Goal: Check status: Check status

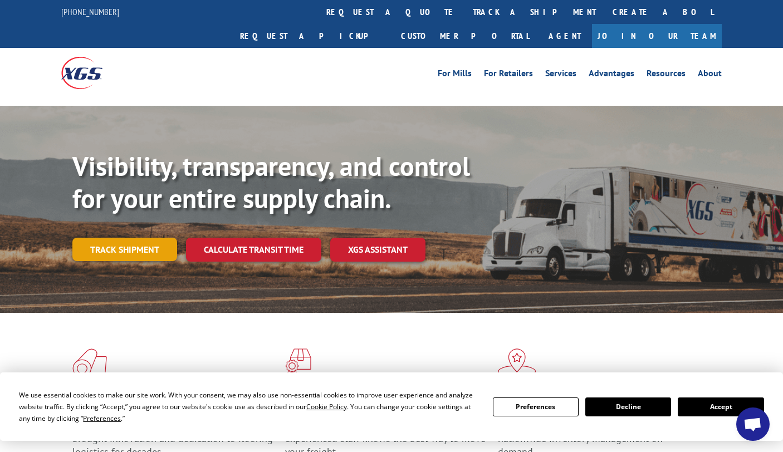
click at [142, 238] on link "Track shipment" at bounding box center [124, 249] width 105 height 23
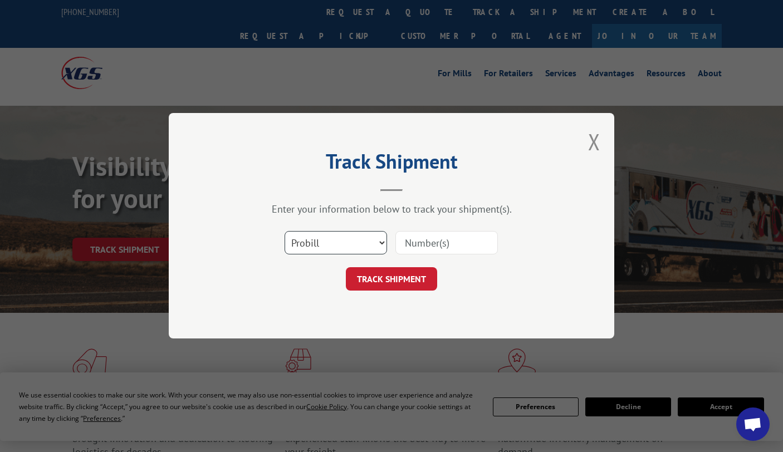
scroll to position [2, 0]
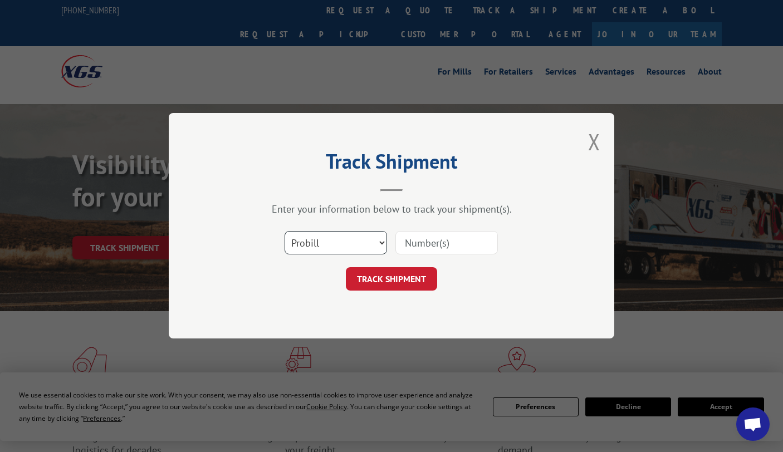
click at [362, 247] on select "Select category... Probill BOL PO" at bounding box center [336, 243] width 103 height 23
select select "bol"
click at [285, 232] on select "Select category... Probill BOL PO" at bounding box center [336, 243] width 103 height 23
paste input "54403331"
click at [390, 275] on button "TRACK SHIPMENT" at bounding box center [391, 279] width 91 height 23
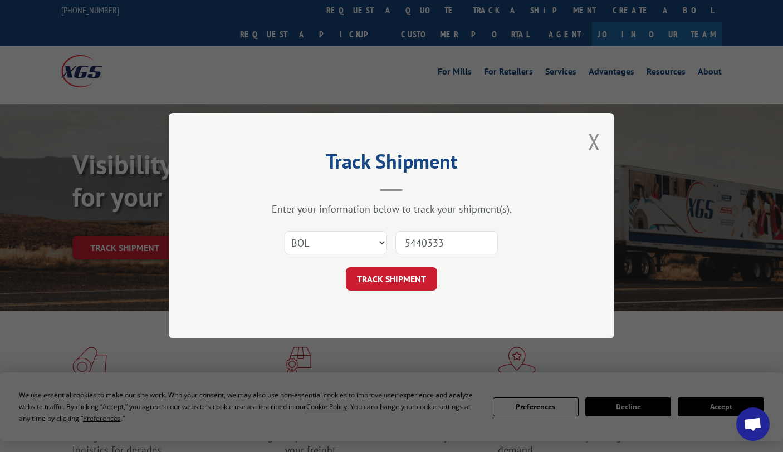
scroll to position [1, 0]
type input "5440333"
click at [402, 277] on button "TRACK SHIPMENT" at bounding box center [391, 279] width 91 height 23
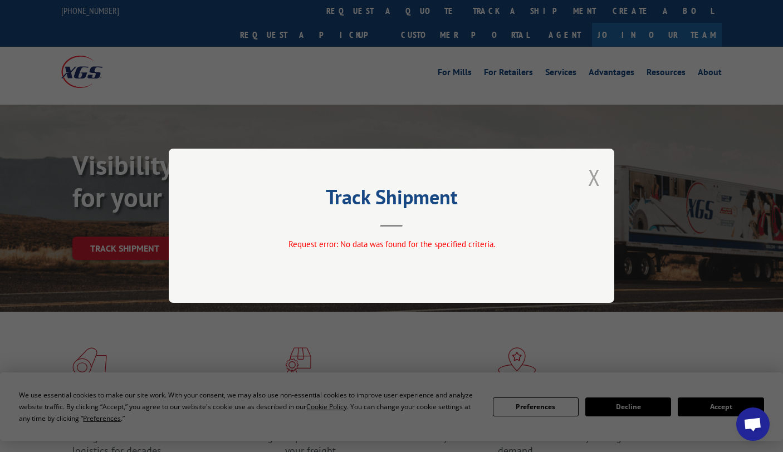
click at [595, 175] on button "Close modal" at bounding box center [594, 178] width 12 height 30
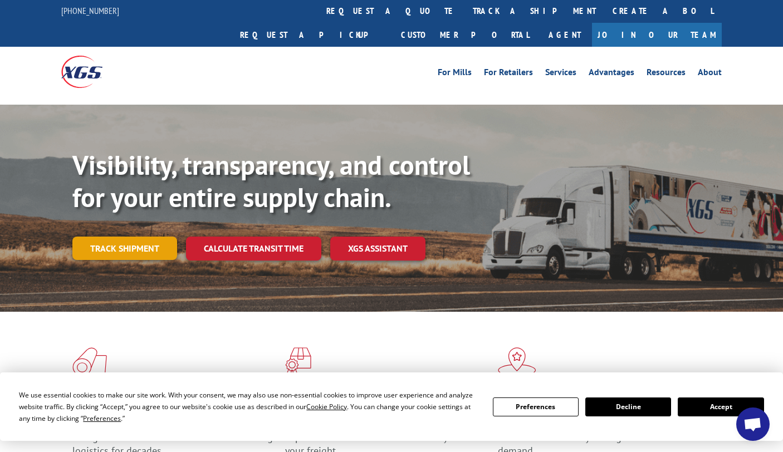
click at [142, 237] on link "Track shipment" at bounding box center [124, 248] width 105 height 23
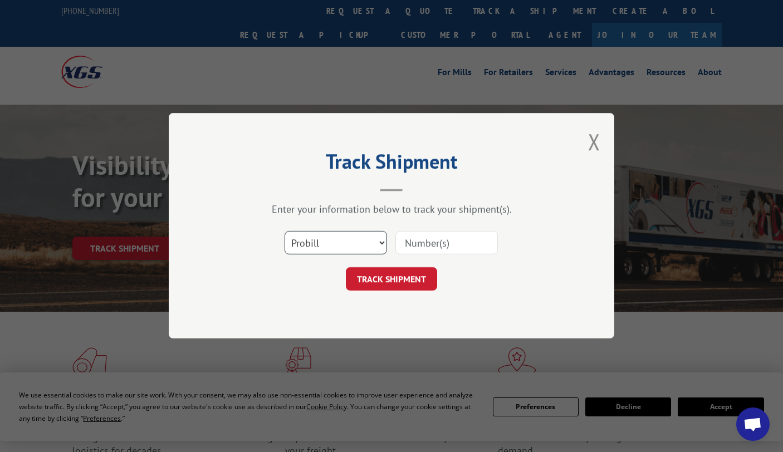
click at [330, 241] on select "Select category... Probill BOL PO" at bounding box center [336, 243] width 103 height 23
select select "bol"
click at [285, 232] on select "Select category... Probill BOL PO" at bounding box center [336, 243] width 103 height 23
paste input "54403331"
click at [450, 241] on input "54403331" at bounding box center [447, 243] width 103 height 23
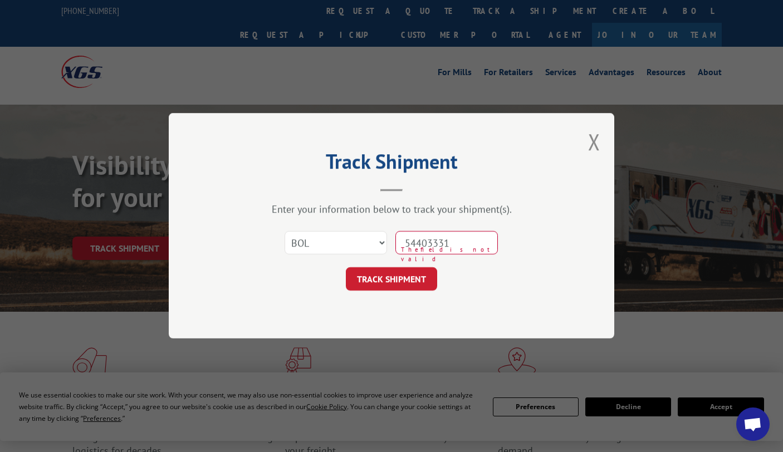
click at [474, 244] on input "54403331" at bounding box center [447, 243] width 103 height 23
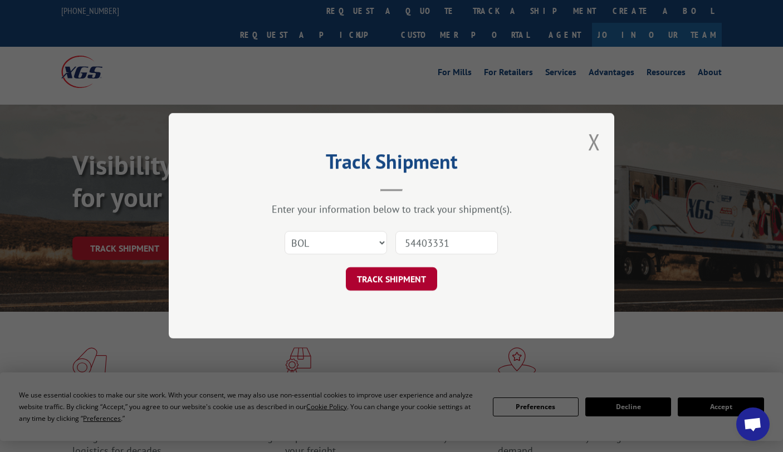
type input "54403331"
click at [412, 277] on button "TRACK SHIPMENT" at bounding box center [391, 279] width 91 height 23
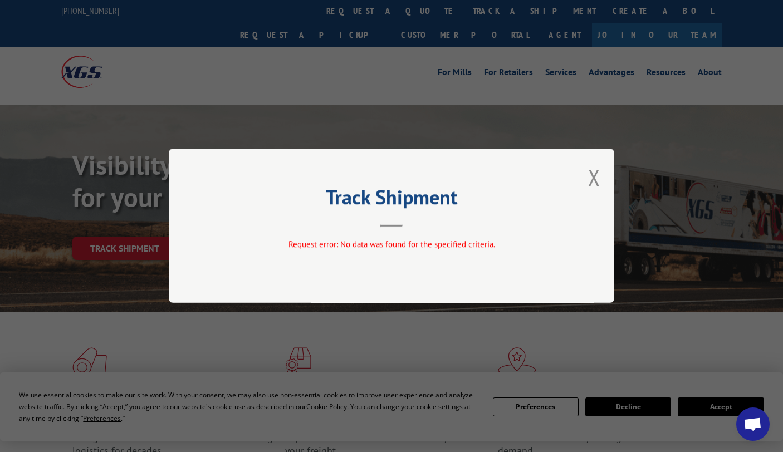
click at [601, 173] on div "Track Shipment Request error: No data was found for the specified criteria." at bounding box center [392, 226] width 446 height 154
click at [590, 176] on button "Close modal" at bounding box center [594, 178] width 12 height 30
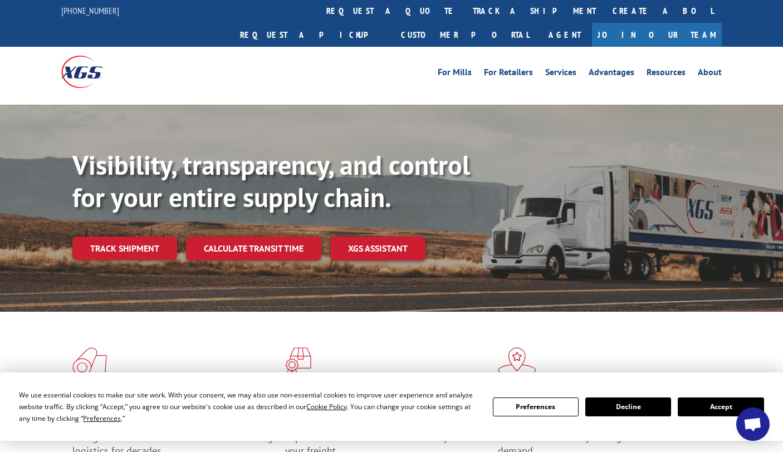
click at [135, 237] on link "Track shipment" at bounding box center [124, 248] width 105 height 23
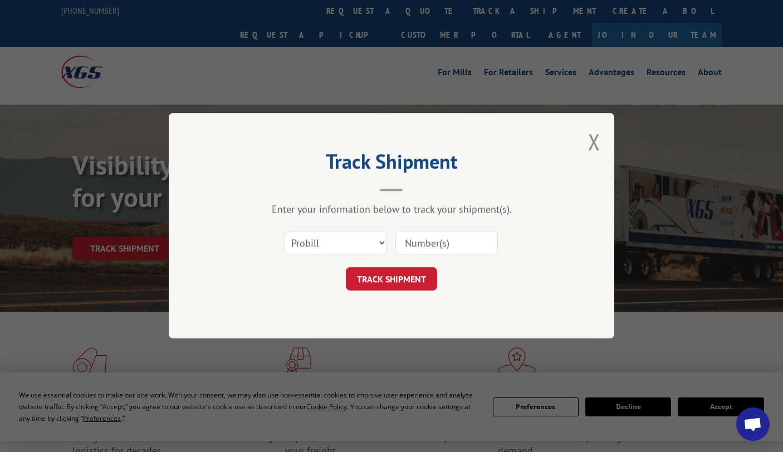
paste input "54403331"
type input "54403331"
click at [365, 274] on button "TRACK SHIPMENT" at bounding box center [391, 279] width 91 height 23
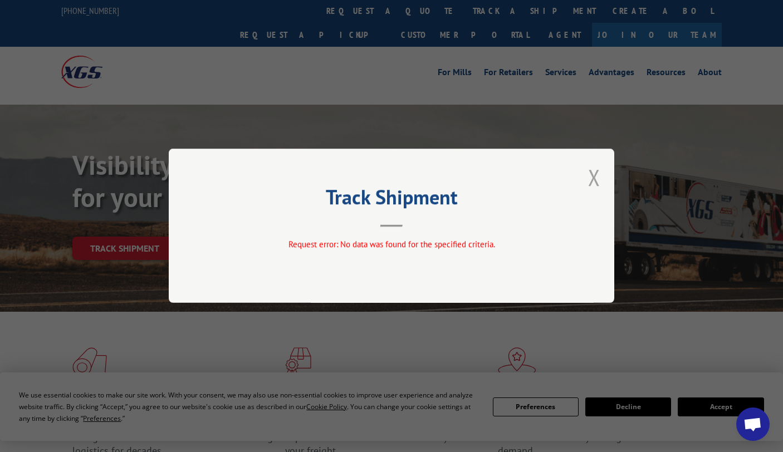
click at [592, 177] on button "Close modal" at bounding box center [594, 178] width 12 height 30
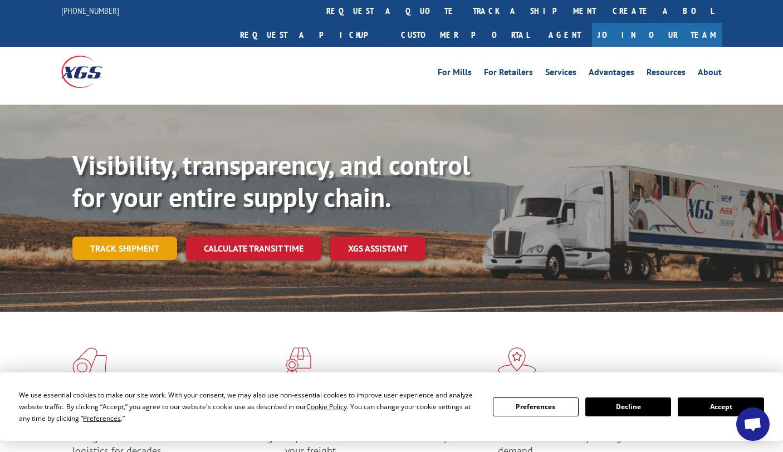
click at [139, 237] on link "Track shipment" at bounding box center [124, 248] width 105 height 23
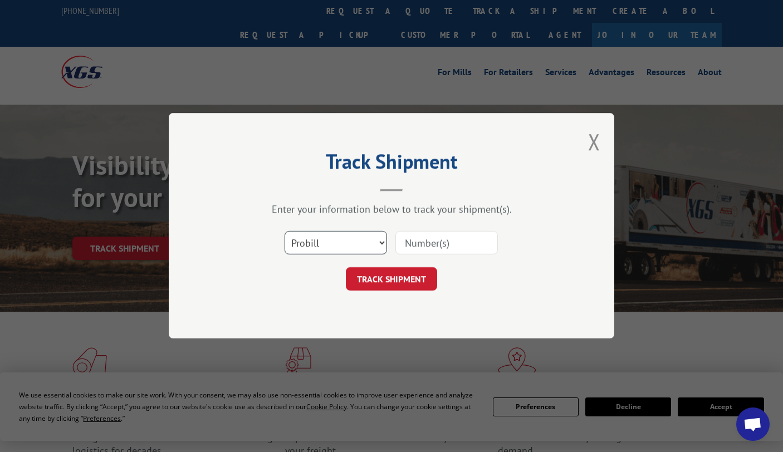
click at [358, 248] on select "Select category... Probill BOL PO" at bounding box center [336, 243] width 103 height 23
select select "bol"
click at [285, 232] on select "Select category... Probill BOL PO" at bounding box center [336, 243] width 103 height 23
paste input "54403331"
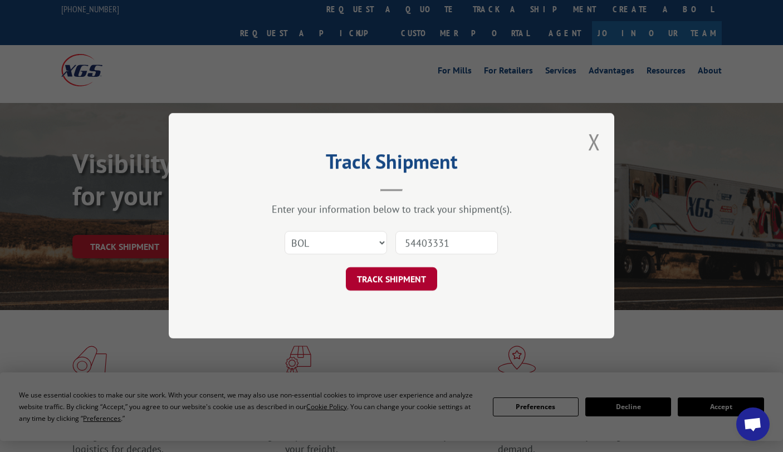
type input "54403331"
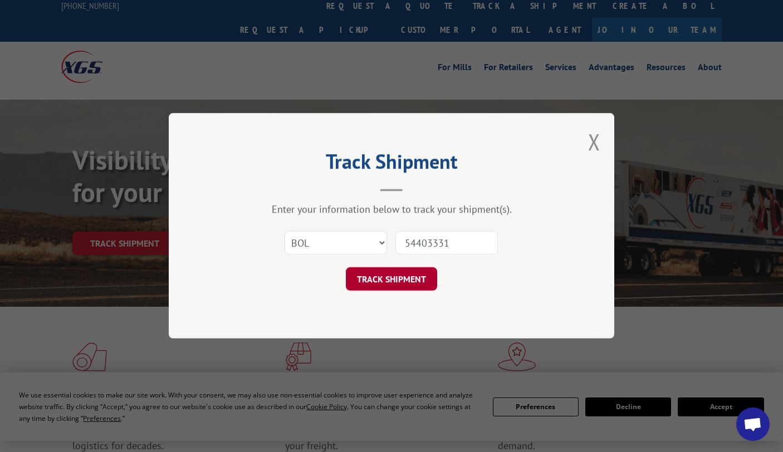
click at [395, 282] on button "TRACK SHIPMENT" at bounding box center [391, 279] width 91 height 23
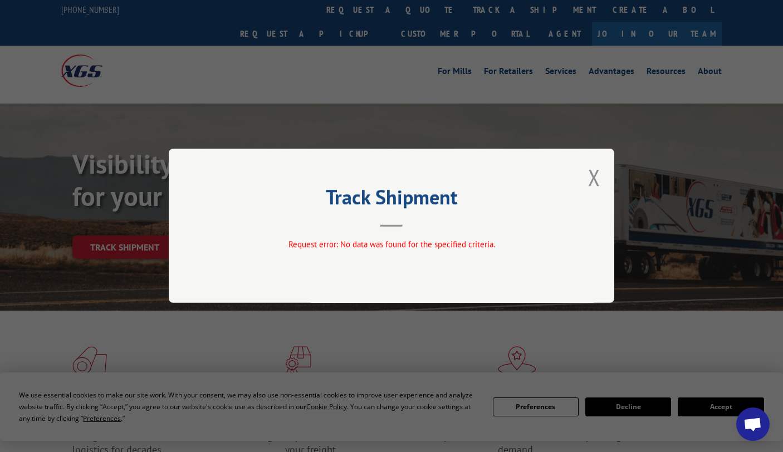
click at [597, 174] on button "Close modal" at bounding box center [594, 178] width 12 height 30
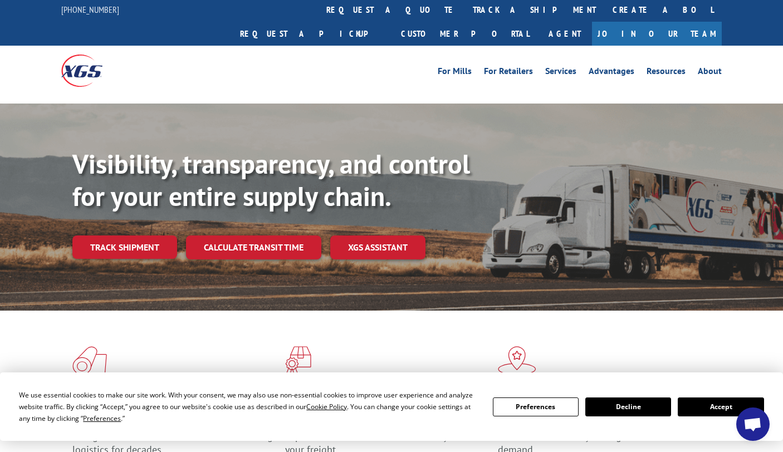
scroll to position [2, 0]
